Goal: Transaction & Acquisition: Purchase product/service

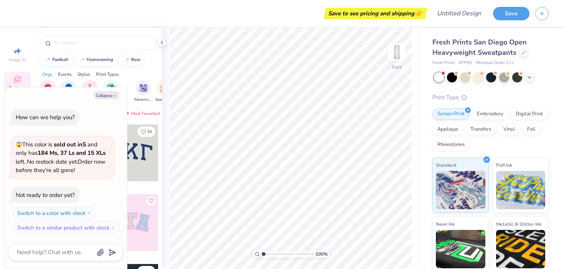
type textarea "x"
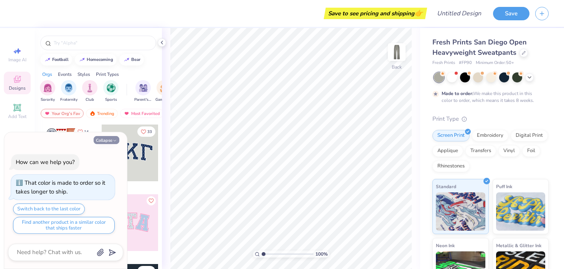
click at [114, 140] on icon "button" at bounding box center [114, 140] width 5 height 5
type textarea "x"
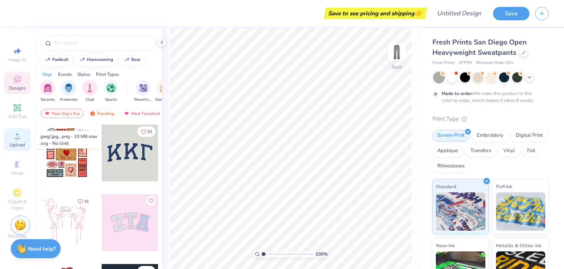
click at [18, 142] on span "Upload" at bounding box center [17, 145] width 15 height 6
click at [15, 138] on icon at bounding box center [17, 135] width 5 height 5
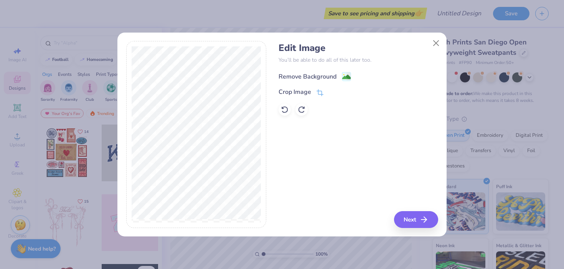
click at [311, 74] on div "Remove Background" at bounding box center [307, 76] width 58 height 9
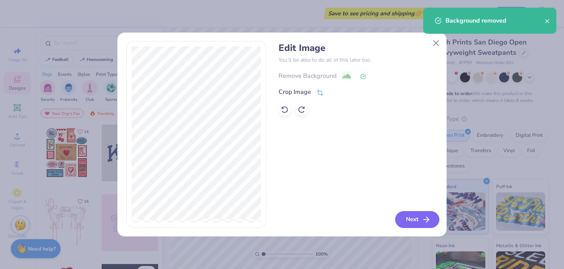
click at [415, 224] on button "Next" at bounding box center [417, 219] width 44 height 17
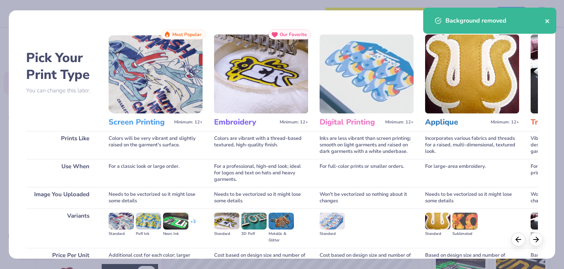
click at [546, 20] on icon "close" at bounding box center [546, 21] width 5 height 6
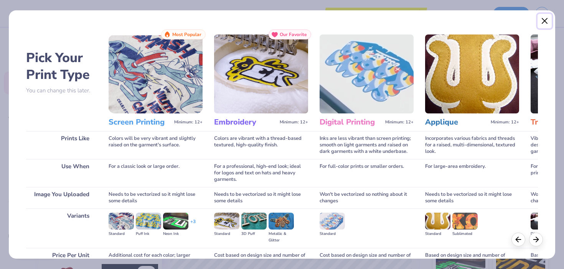
click at [546, 20] on button "Close" at bounding box center [544, 21] width 15 height 15
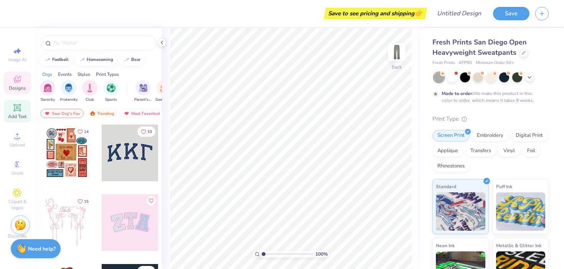
click at [16, 113] on div "Add Text" at bounding box center [17, 111] width 27 height 23
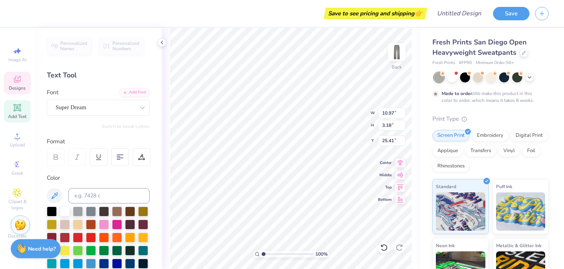
click at [17, 79] on icon at bounding box center [17, 79] width 9 height 9
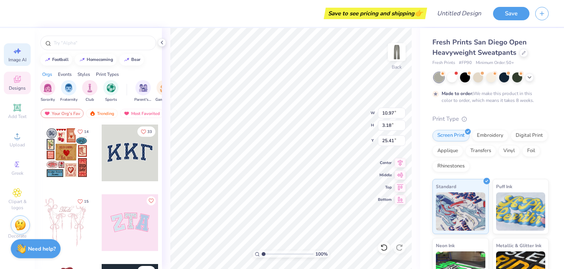
click at [18, 57] on span "Image AI" at bounding box center [17, 60] width 18 height 6
select select "4"
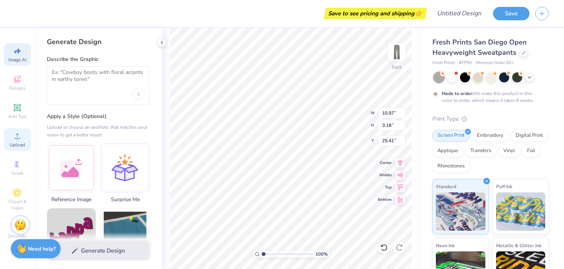
click at [13, 137] on icon at bounding box center [17, 136] width 9 height 9
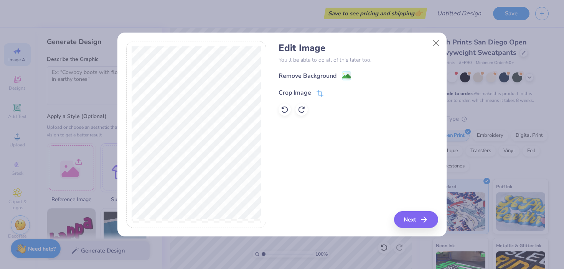
click at [295, 92] on div "Crop Image" at bounding box center [294, 92] width 33 height 9
click at [307, 72] on div "Remove Background Crop Image" at bounding box center [357, 93] width 159 height 45
click at [334, 90] on icon at bounding box center [333, 92] width 5 height 5
click at [315, 72] on div "Remove Background" at bounding box center [307, 76] width 58 height 9
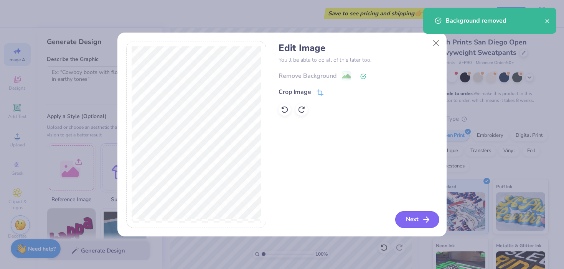
click at [414, 217] on button "Next" at bounding box center [417, 219] width 44 height 17
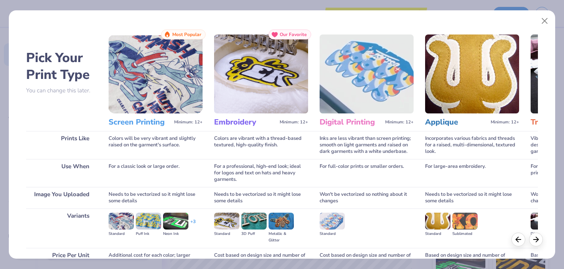
click at [174, 85] on img at bounding box center [156, 74] width 94 height 79
click at [157, 90] on img at bounding box center [156, 74] width 94 height 79
click at [128, 124] on h3 "Screen Printing" at bounding box center [140, 122] width 63 height 10
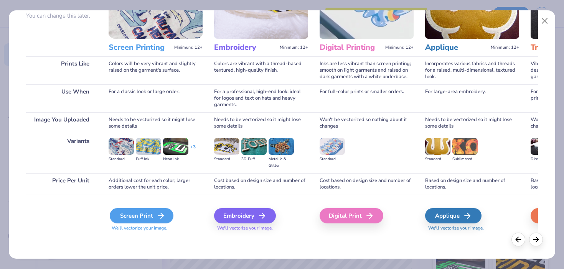
click at [132, 218] on div "Screen Print" at bounding box center [142, 215] width 64 height 15
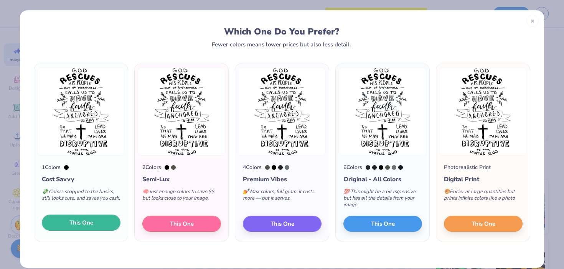
click at [92, 223] on span "This One" at bounding box center [81, 223] width 24 height 9
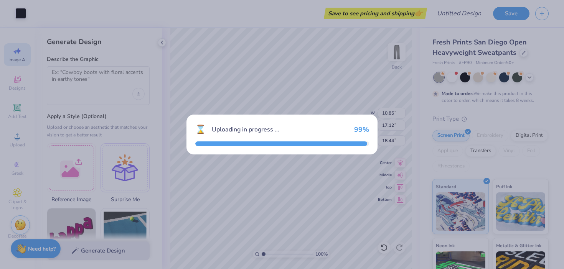
type input "10.85"
type input "17.12"
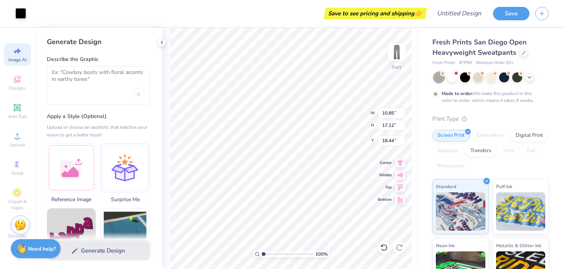
type input "1.03"
type input "10.97"
type input "3.18"
type input "25.41"
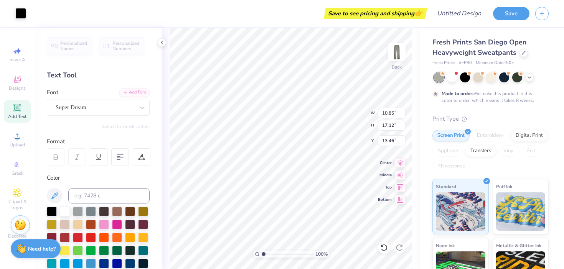
type input "6.31"
type input "9.33"
type input "14.73"
type input "8.39"
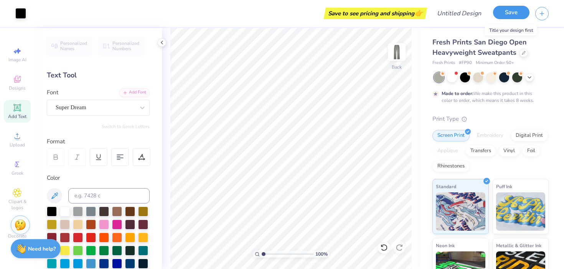
click at [512, 9] on button "Save" at bounding box center [511, 12] width 36 height 13
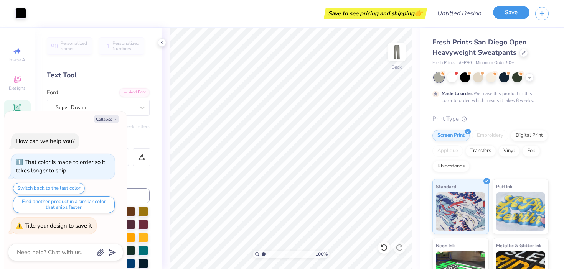
click at [508, 16] on button "Save" at bounding box center [511, 12] width 36 height 13
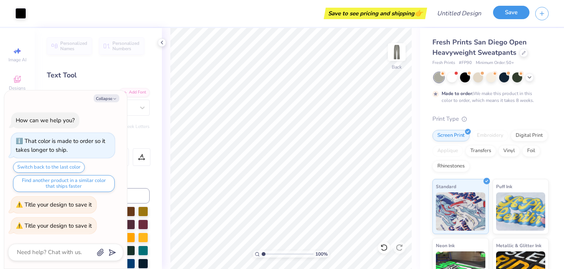
click at [508, 16] on button "Save" at bounding box center [511, 12] width 36 height 13
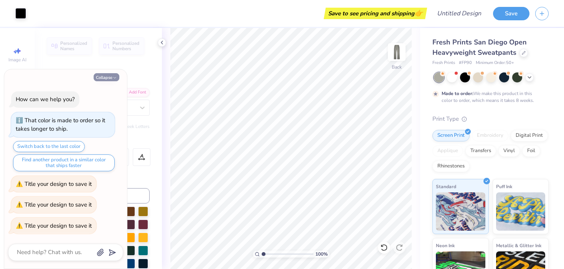
click at [107, 78] on button "Collapse" at bounding box center [107, 77] width 26 height 8
type textarea "x"
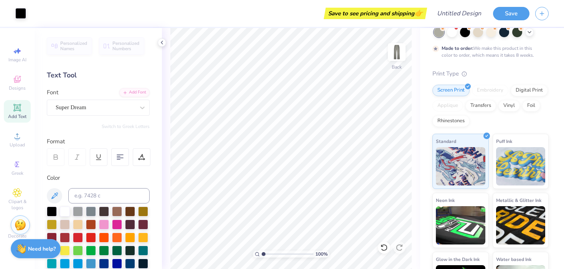
scroll to position [83, 0]
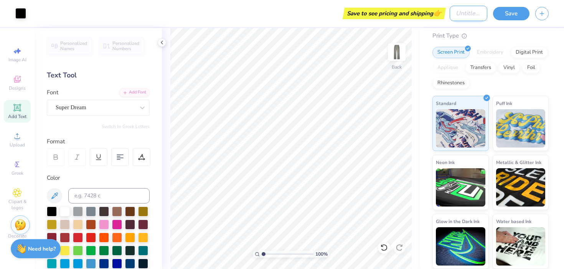
click at [449, 15] on input "Design Title" at bounding box center [468, 13] width 38 height 15
type input "aiv sweatpants"
click at [546, 14] on button "button" at bounding box center [541, 12] width 13 height 13
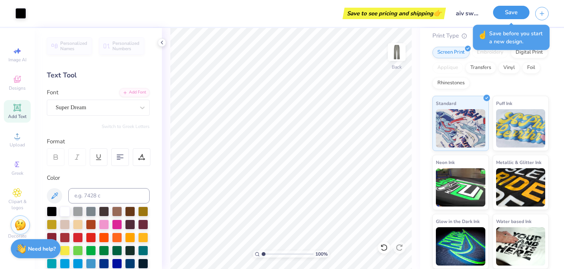
click at [513, 15] on button "Save" at bounding box center [511, 12] width 36 height 13
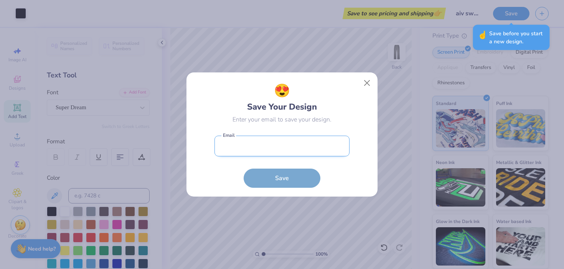
click at [275, 151] on input "email" at bounding box center [281, 146] width 135 height 21
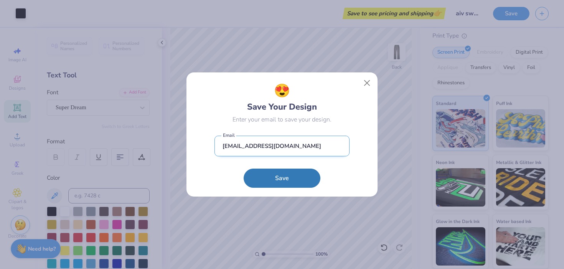
type input "[EMAIL_ADDRESS][DOMAIN_NAME]"
click at [243, 169] on button "Save" at bounding box center [281, 178] width 77 height 19
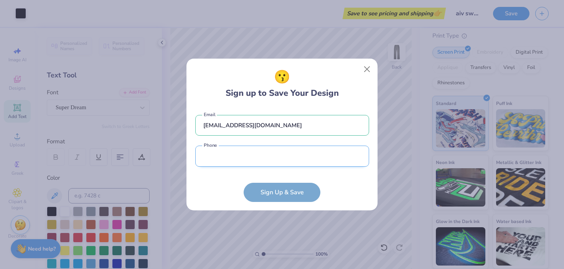
click at [234, 161] on input "tel" at bounding box center [282, 156] width 174 height 21
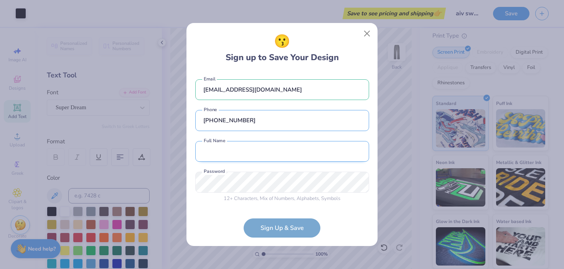
type input "[PHONE_NUMBER]"
click at [223, 153] on input "text" at bounding box center [282, 151] width 174 height 21
type input "[PERSON_NAME]"
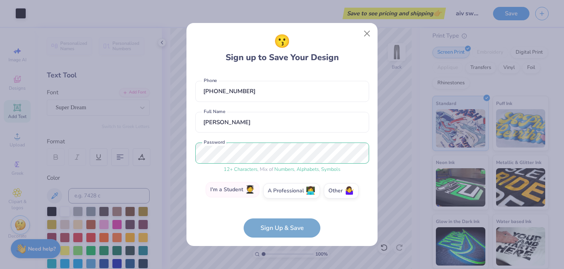
click at [257, 193] on label "I'm a Student 🧑‍🎓" at bounding box center [233, 189] width 54 height 15
click at [280, 220] on input "I'm a Student 🧑‍🎓" at bounding box center [282, 222] width 5 height 5
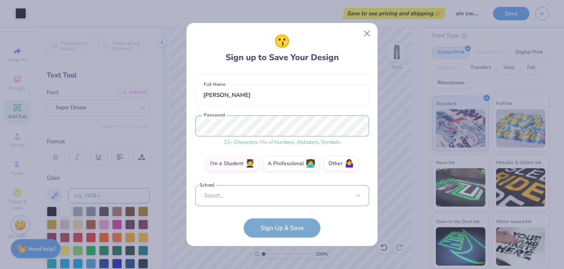
click at [255, 196] on div "Select..." at bounding box center [282, 195] width 174 height 21
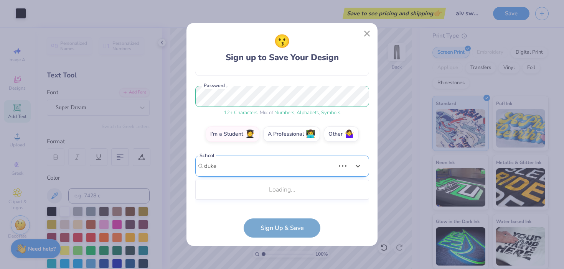
type input "duke"
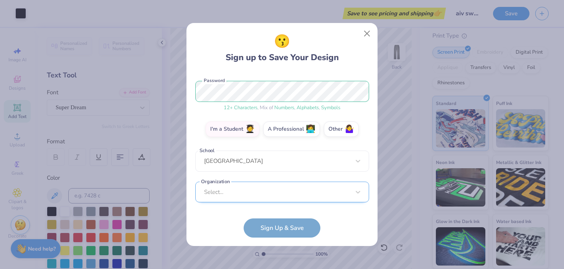
click at [227, 192] on div "Select..." at bounding box center [282, 192] width 174 height 21
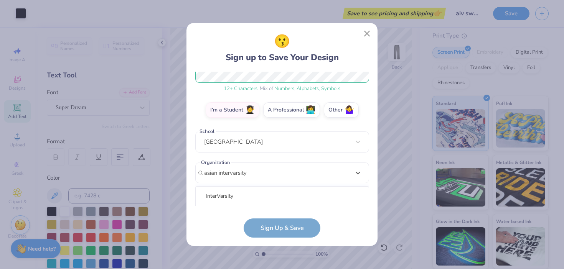
scroll to position [206, 0]
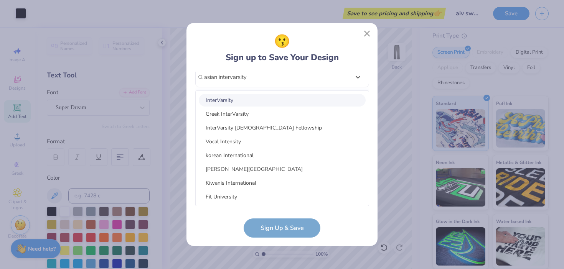
click at [243, 101] on div "InterVarsity" at bounding box center [282, 100] width 167 height 13
type input "asian intervarsity"
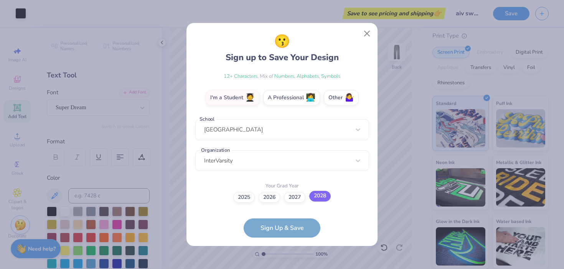
click at [318, 199] on label "2028" at bounding box center [319, 196] width 21 height 11
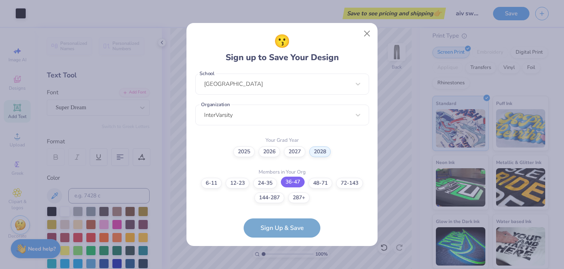
click at [293, 184] on label "36-47" at bounding box center [293, 182] width 24 height 11
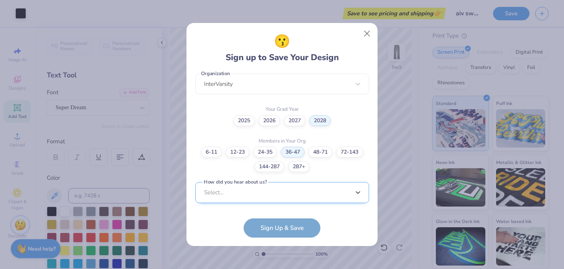
scroll to position [314, 0]
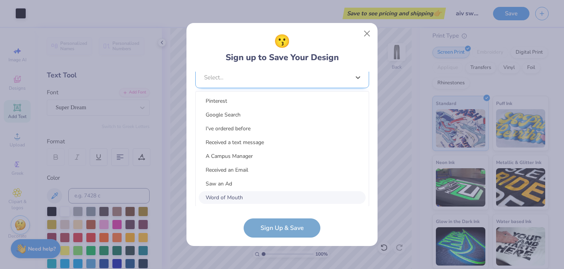
click at [271, 194] on div "option Word of Mouth focused, 8 of 15. 15 results available. Use Up and Down to…" at bounding box center [282, 137] width 174 height 140
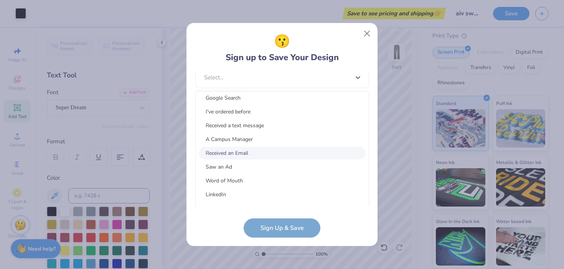
scroll to position [22, 0]
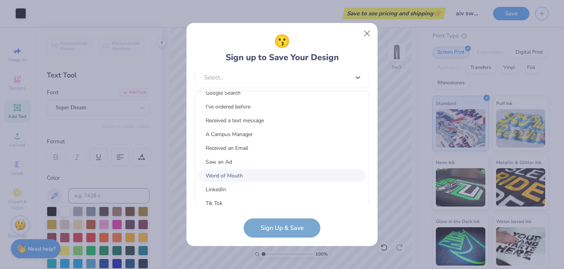
click at [228, 177] on div "Word of Mouth" at bounding box center [282, 175] width 167 height 13
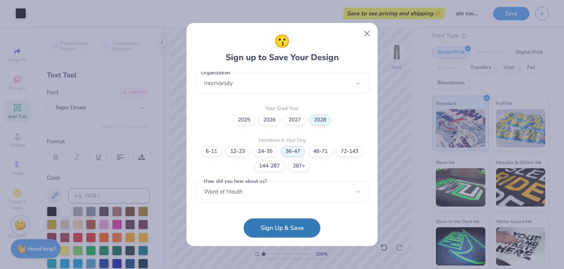
scroll to position [199, 0]
click at [274, 229] on button "Sign Up & Save" at bounding box center [281, 226] width 77 height 19
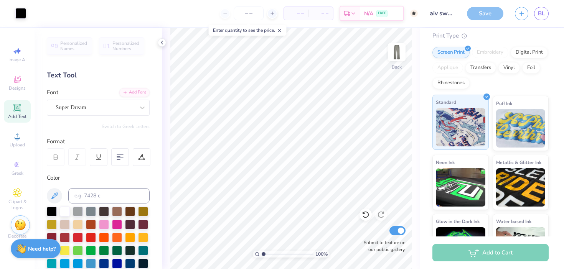
click at [442, 100] on span "Standard" at bounding box center [446, 102] width 20 height 8
click at [463, 25] on div "Art colors – – Per Item – – Total Est. Delivery N/A FREE Design Title aiv sweat…" at bounding box center [282, 13] width 564 height 27
click at [368, 13] on span "N/A" at bounding box center [368, 15] width 9 height 8
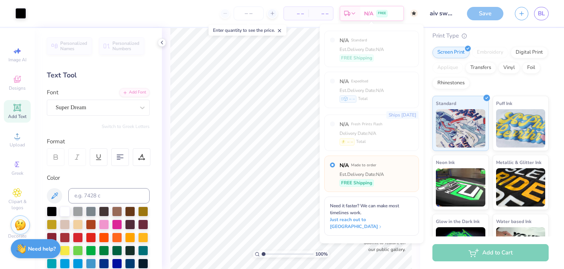
click at [320, 168] on div "N/A Standard Est. Delivery Date: N/A FREE Shipping N/A Expedited Est. Delivery …" at bounding box center [371, 133] width 104 height 219
click at [363, 170] on div "N/A Made to order Est. Delivery Date: N/A FREE Shipping" at bounding box center [361, 173] width 44 height 25
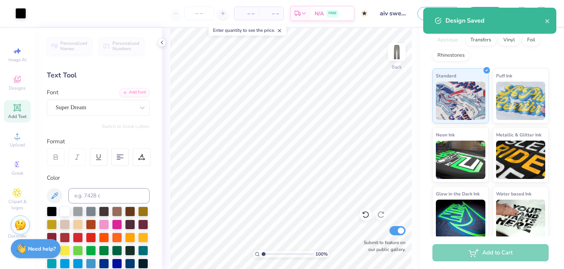
scroll to position [128, 0]
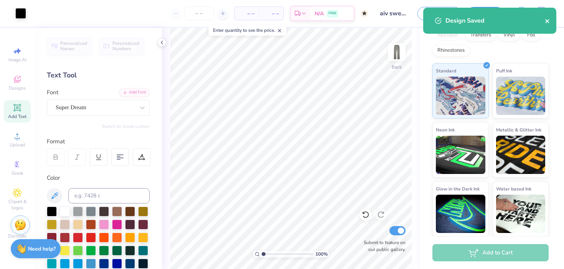
click at [548, 21] on icon "close" at bounding box center [547, 21] width 4 height 4
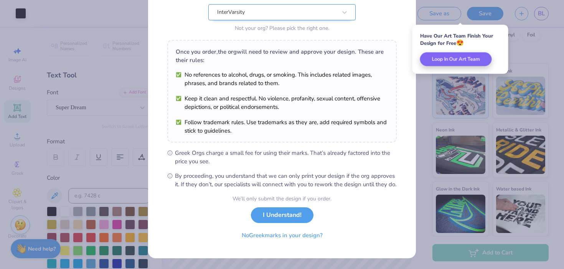
scroll to position [90, 0]
click at [280, 223] on div "We’ll only submit the design if you order. I Understand! No Greek marks in your…" at bounding box center [281, 219] width 99 height 48
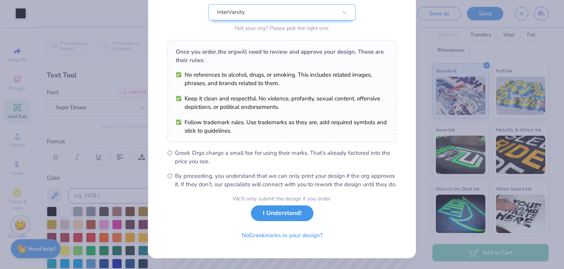
click at [280, 214] on button "I Understand!" at bounding box center [282, 214] width 63 height 16
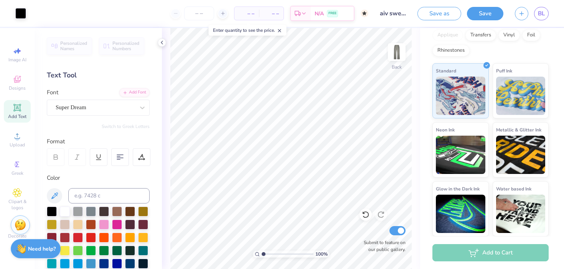
scroll to position [0, 0]
click at [461, 249] on div "Add to Cart" at bounding box center [490, 252] width 116 height 17
click at [493, 15] on button "Save" at bounding box center [485, 12] width 36 height 13
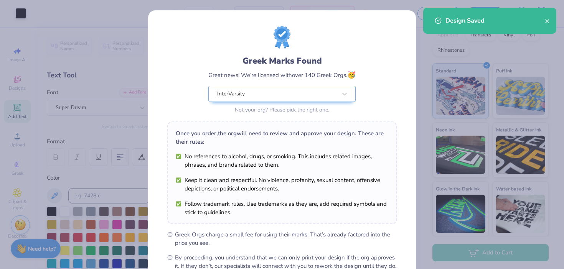
scroll to position [90, 0]
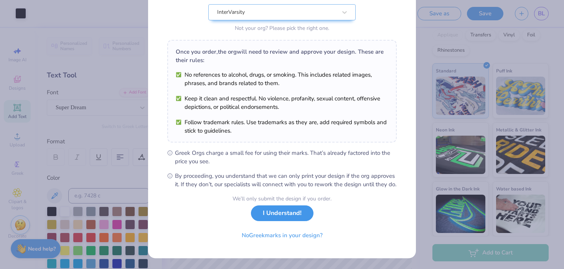
click at [277, 216] on button "I Understand!" at bounding box center [282, 214] width 63 height 16
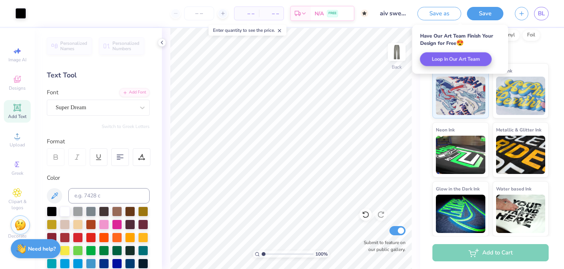
scroll to position [0, 0]
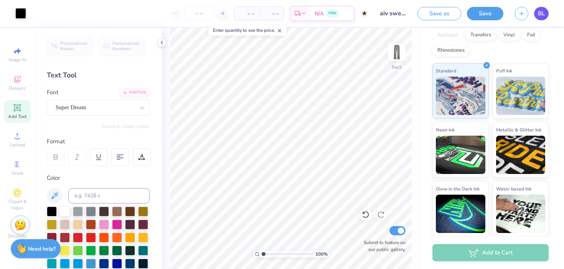
click at [540, 16] on span "BL" at bounding box center [541, 13] width 7 height 9
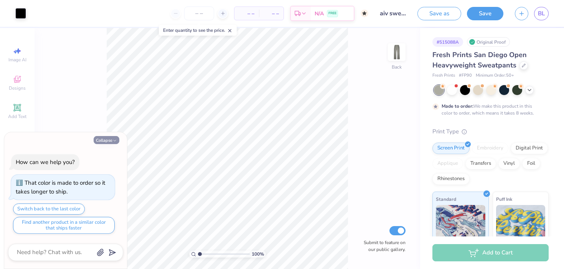
click at [106, 140] on button "Collapse" at bounding box center [107, 140] width 26 height 8
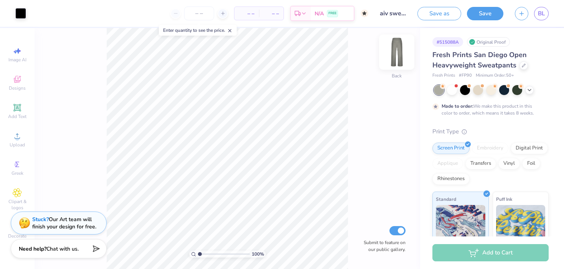
click at [392, 58] on img at bounding box center [396, 52] width 31 height 31
click at [392, 58] on img at bounding box center [396, 51] width 15 height 15
click at [526, 89] on icon at bounding box center [529, 89] width 6 height 6
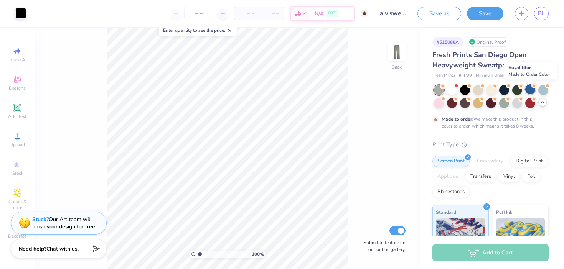
click at [528, 88] on div at bounding box center [530, 89] width 10 height 10
click at [544, 88] on div at bounding box center [543, 89] width 10 height 10
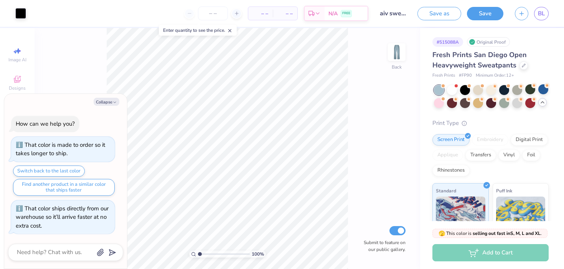
scroll to position [144, 0]
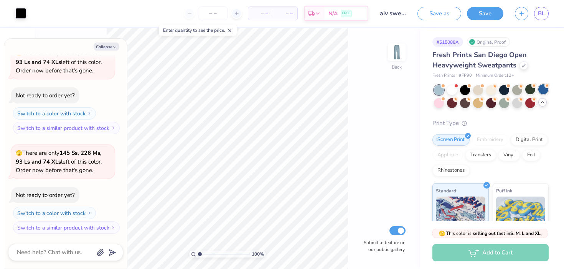
click at [545, 93] on div at bounding box center [543, 89] width 10 height 10
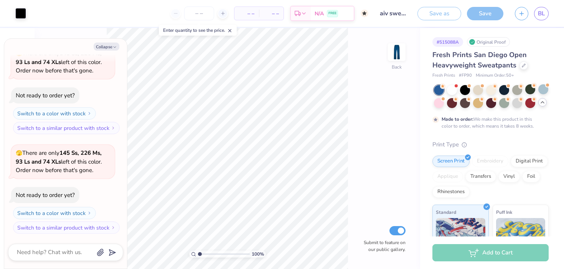
scroll to position [208, 0]
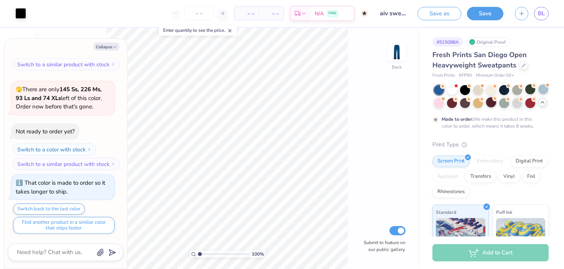
click at [490, 100] on div at bounding box center [491, 102] width 10 height 10
click at [475, 102] on div at bounding box center [478, 102] width 10 height 10
click at [489, 103] on div at bounding box center [491, 102] width 10 height 10
click at [102, 53] on div "Collapse How can we help you? That color is made to order so it takes longer to…" at bounding box center [65, 154] width 123 height 230
click at [100, 49] on button "Collapse" at bounding box center [107, 47] width 26 height 8
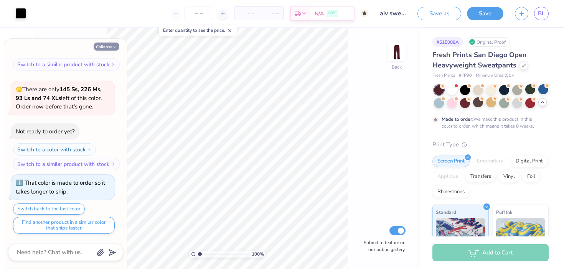
type textarea "x"
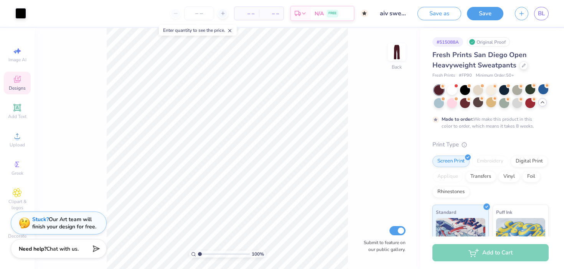
click at [16, 86] on span "Designs" at bounding box center [17, 88] width 17 height 6
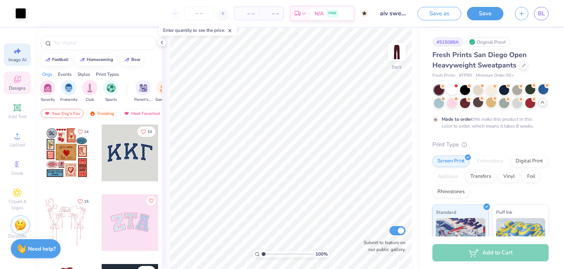
click at [14, 58] on span "Image AI" at bounding box center [17, 60] width 18 height 6
select select "4"
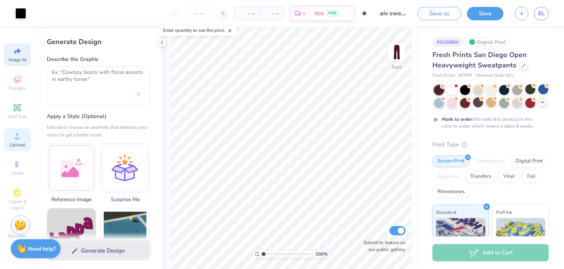
click at [20, 137] on icon at bounding box center [17, 136] width 9 height 9
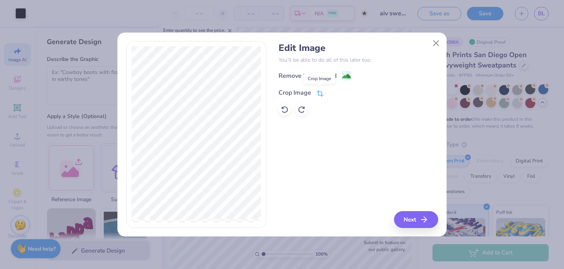
click at [318, 92] on icon at bounding box center [319, 93] width 7 height 7
click at [288, 76] on div "Remove Background Crop Image" at bounding box center [357, 93] width 159 height 45
click at [329, 91] on button at bounding box center [333, 92] width 8 height 8
click at [324, 75] on div "Remove Background" at bounding box center [307, 76] width 58 height 9
click at [437, 46] on button "Close" at bounding box center [436, 43] width 15 height 15
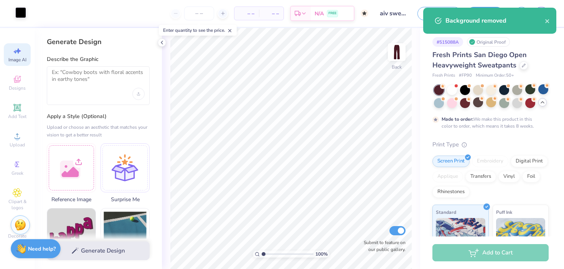
click at [18, 13] on div at bounding box center [20, 12] width 11 height 11
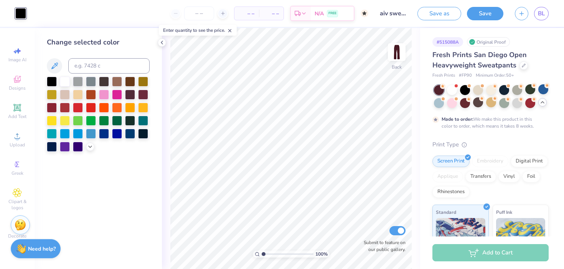
click at [541, 8] on link "BL" at bounding box center [541, 13] width 15 height 13
